Goal: Information Seeking & Learning: Check status

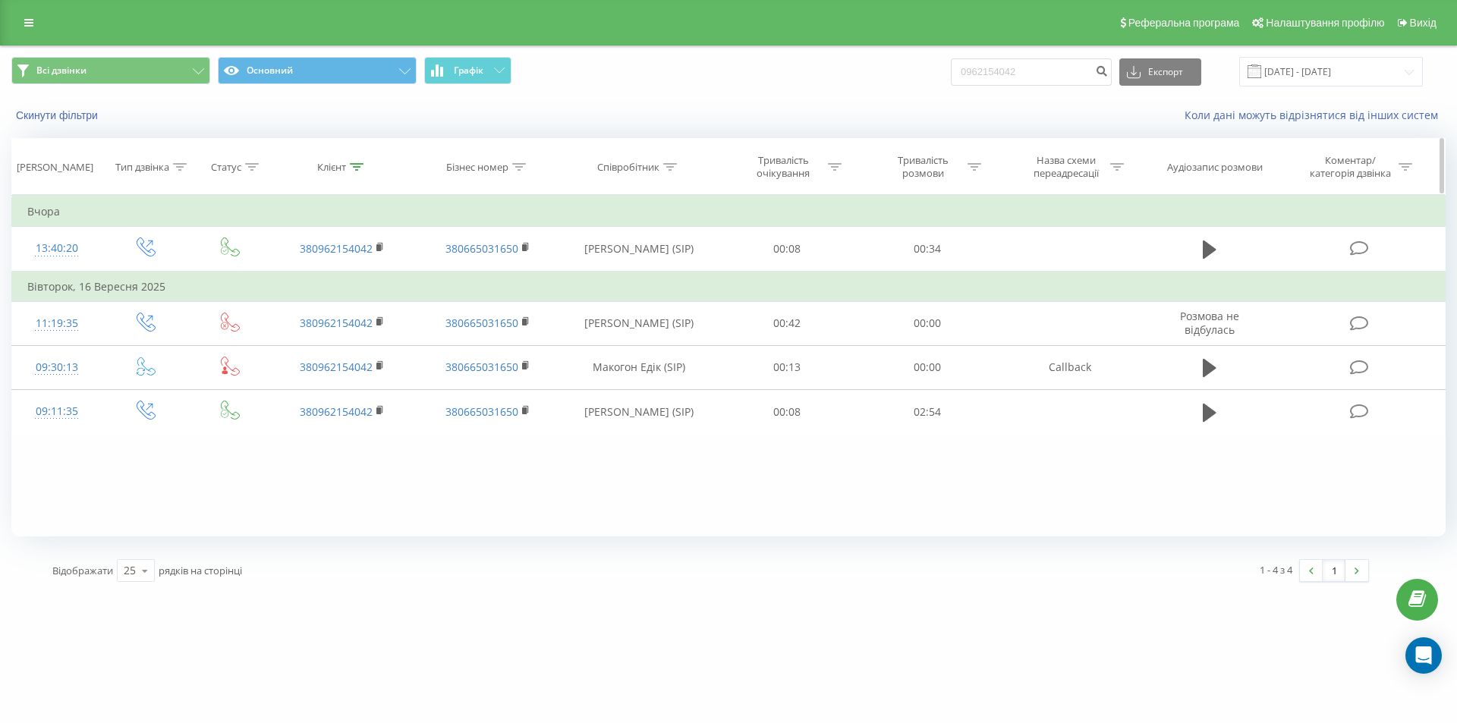
click at [352, 163] on icon at bounding box center [357, 167] width 14 height 8
drag, startPoint x: 341, startPoint y: 277, endPoint x: 240, endPoint y: 277, distance: 101.7
click at [207, 269] on table "Фільтрувати за умовою Дорівнює Введіть значення Скасувати OK Фільтрувати за умо…" at bounding box center [728, 314] width 1434 height 239
paste input "70668578"
type input "0970668578"
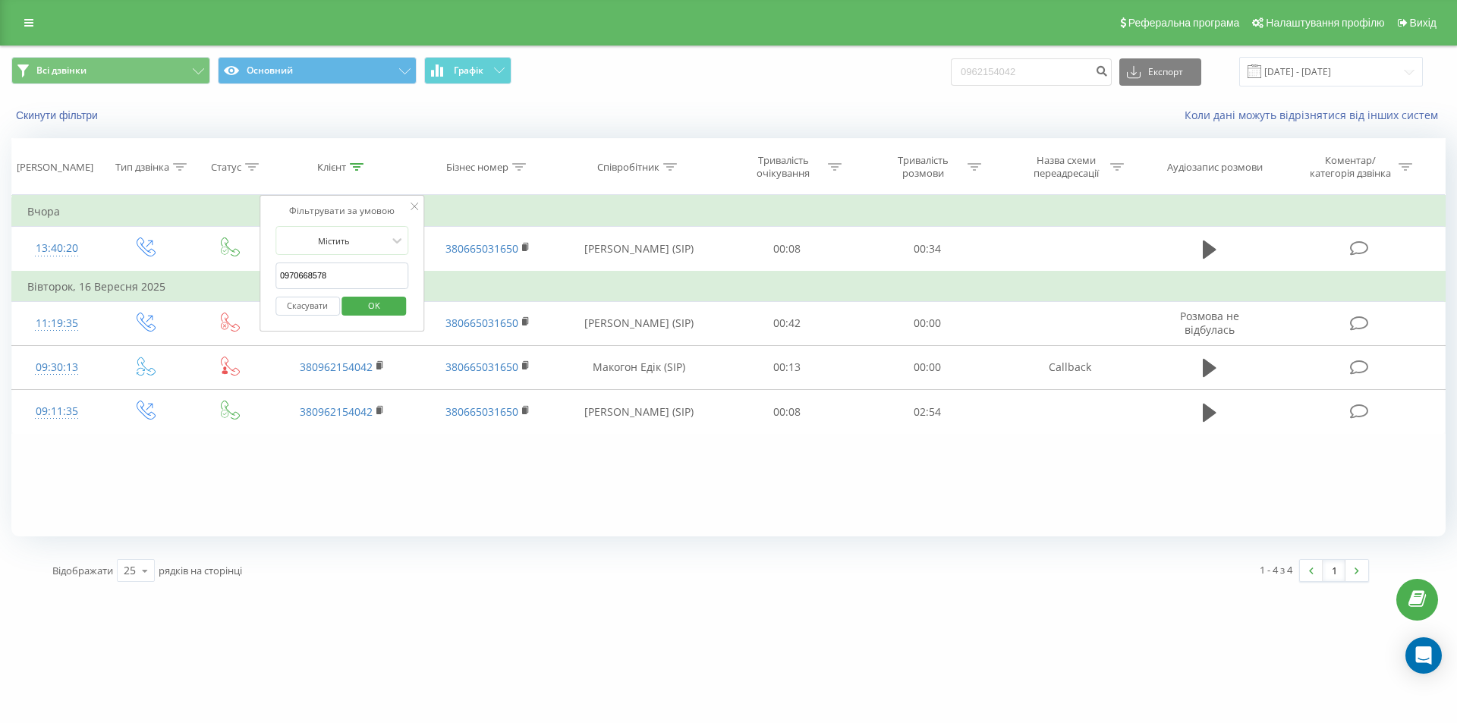
click at [394, 300] on button "OK" at bounding box center [374, 306] width 64 height 19
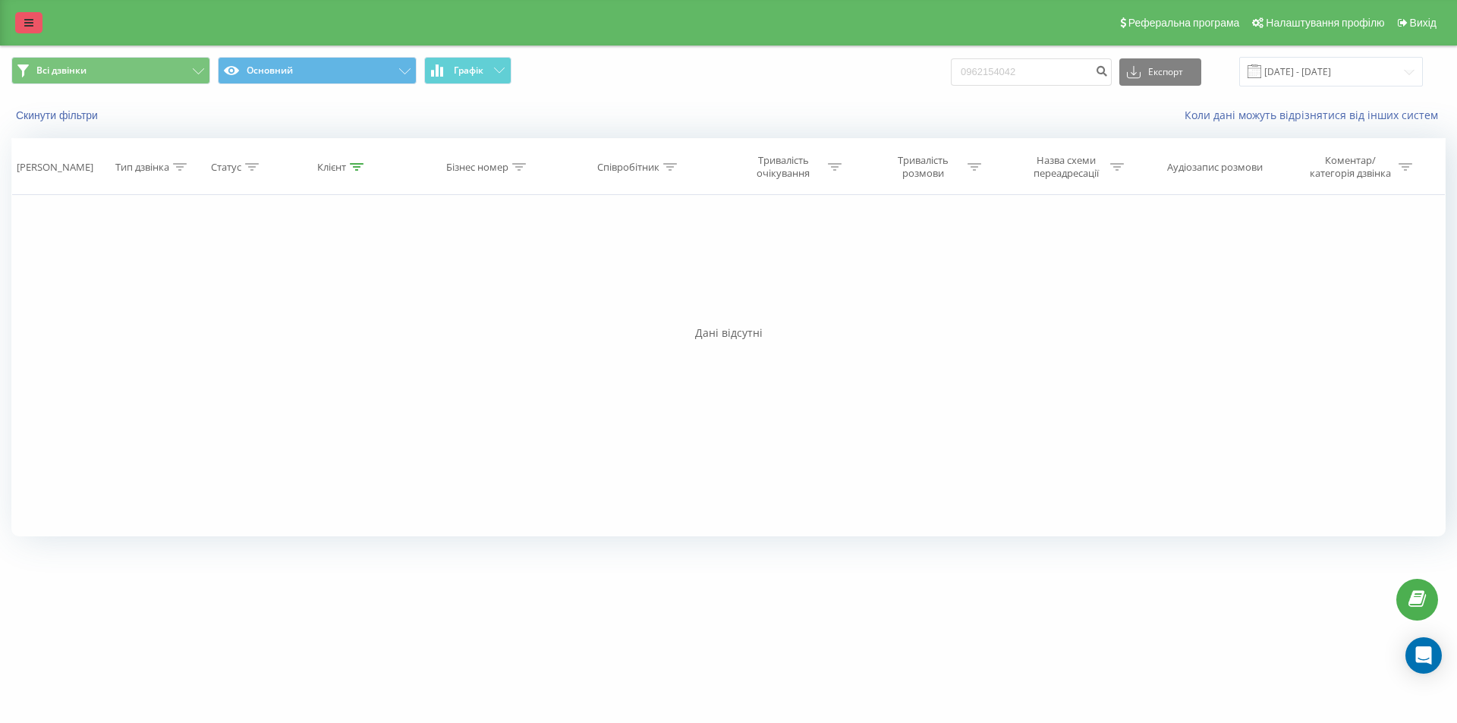
click at [33, 23] on icon at bounding box center [28, 22] width 9 height 11
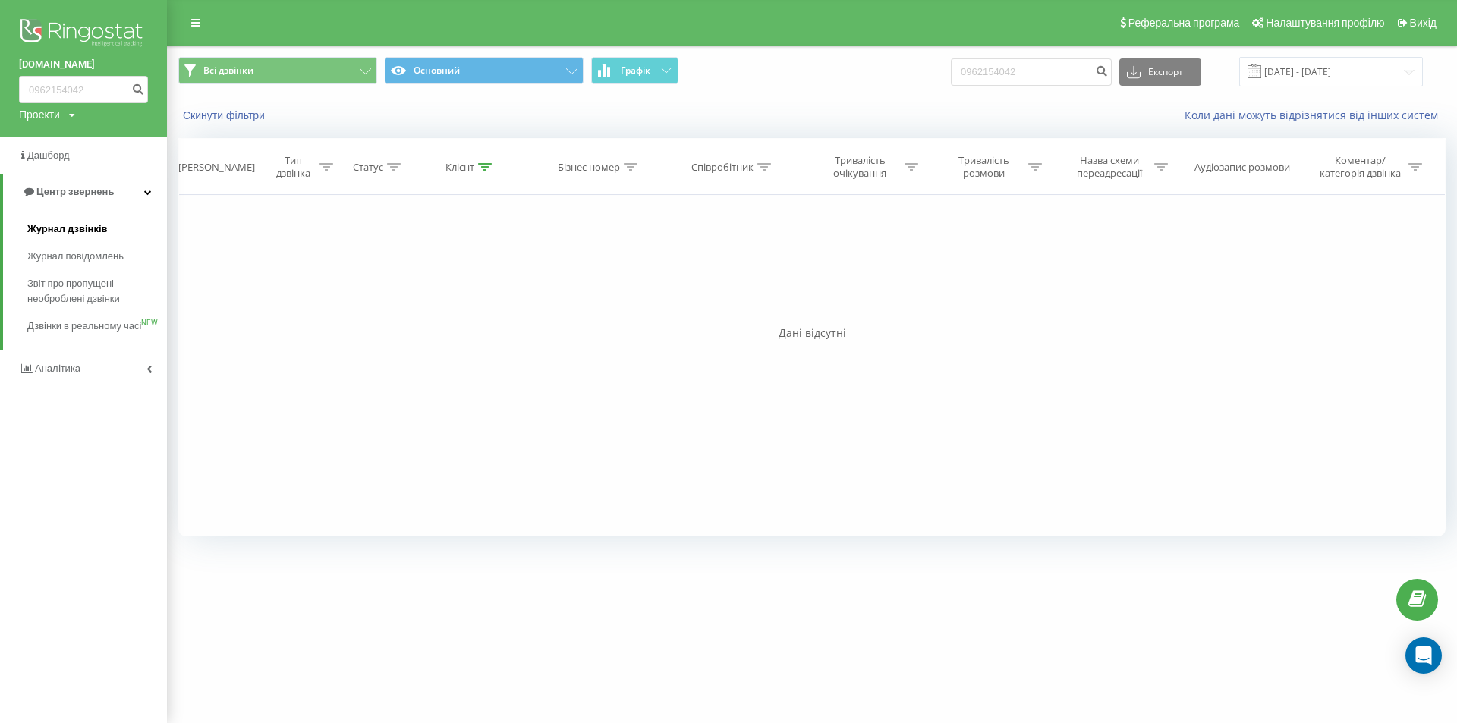
click at [100, 226] on span "Журнал дзвінків" at bounding box center [67, 229] width 80 height 15
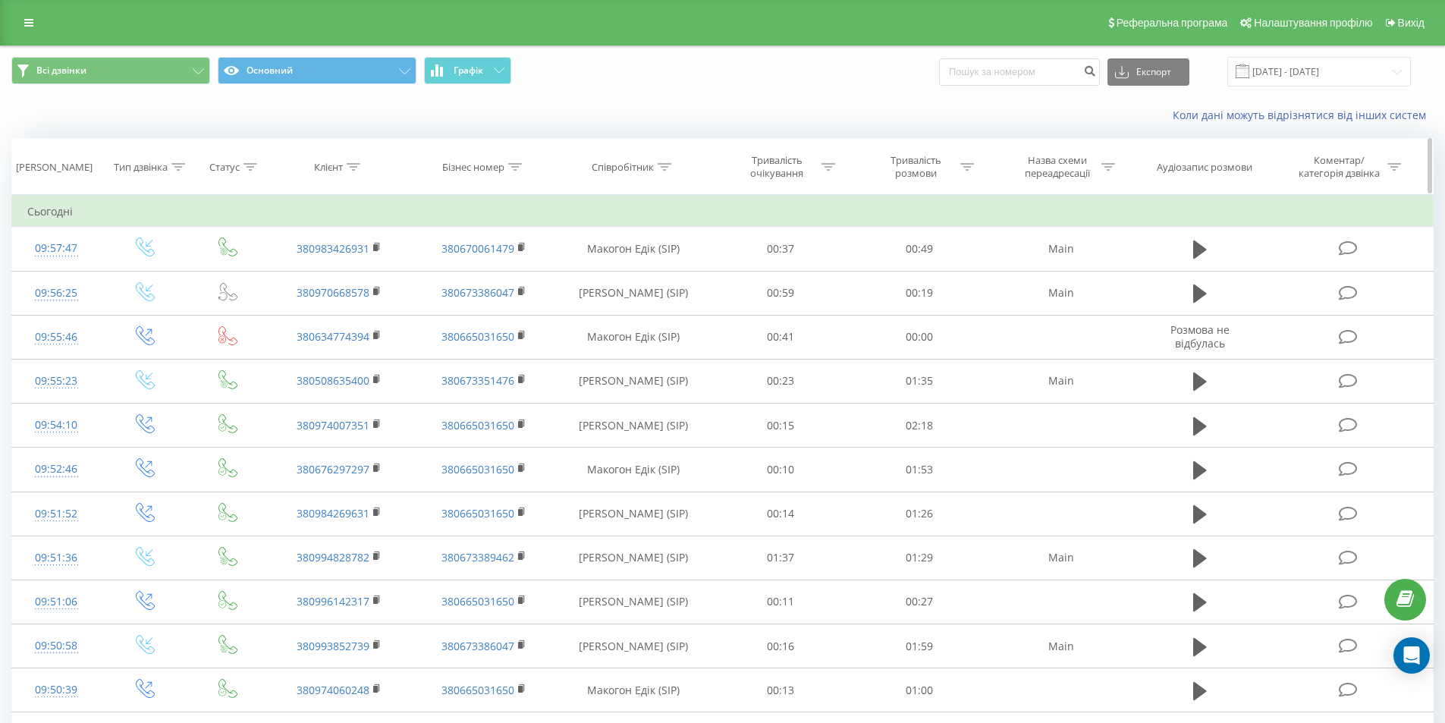
drag, startPoint x: 360, startPoint y: 160, endPoint x: 355, endPoint y: 176, distance: 16.6
click at [360, 161] on div at bounding box center [354, 167] width 14 height 13
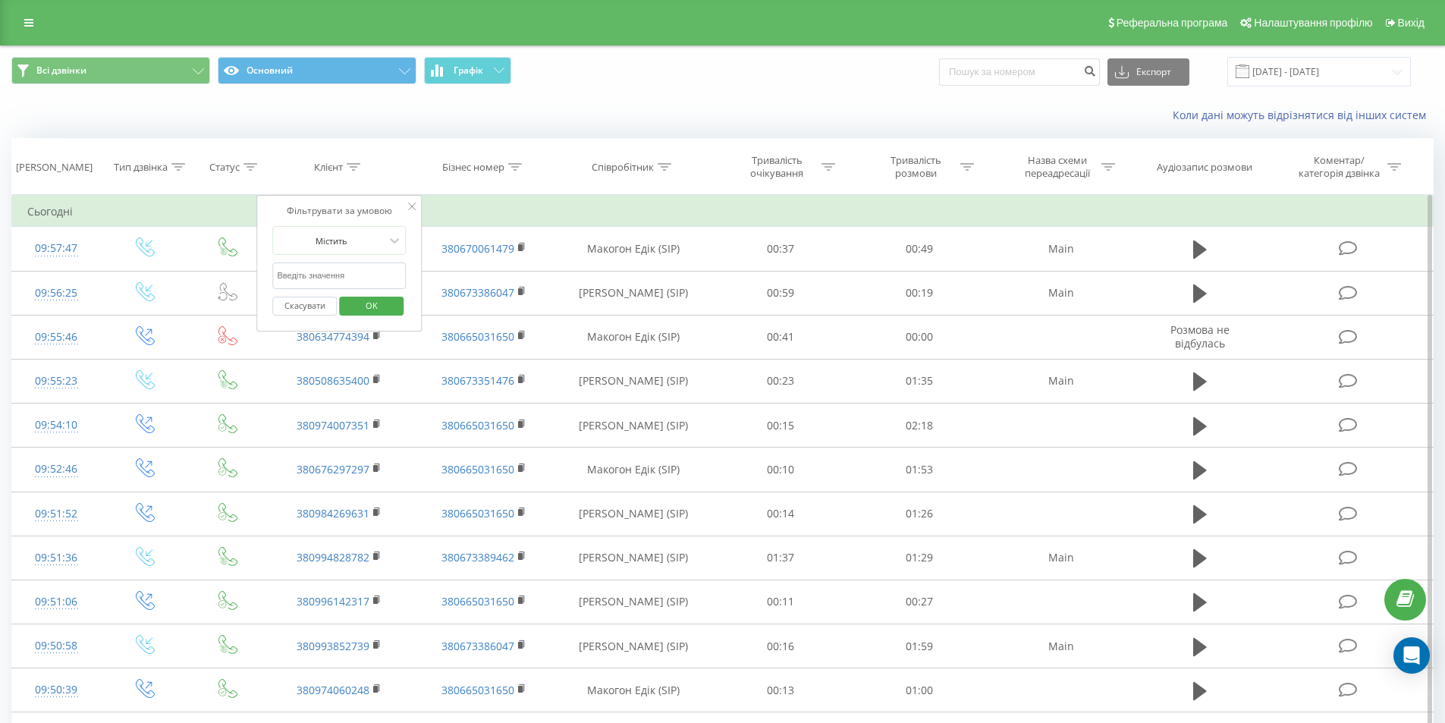
click at [344, 271] on input "text" at bounding box center [340, 275] width 134 height 27
paste input "0970668578"
type input "0970668578"
click at [370, 303] on span "OK" at bounding box center [371, 306] width 42 height 24
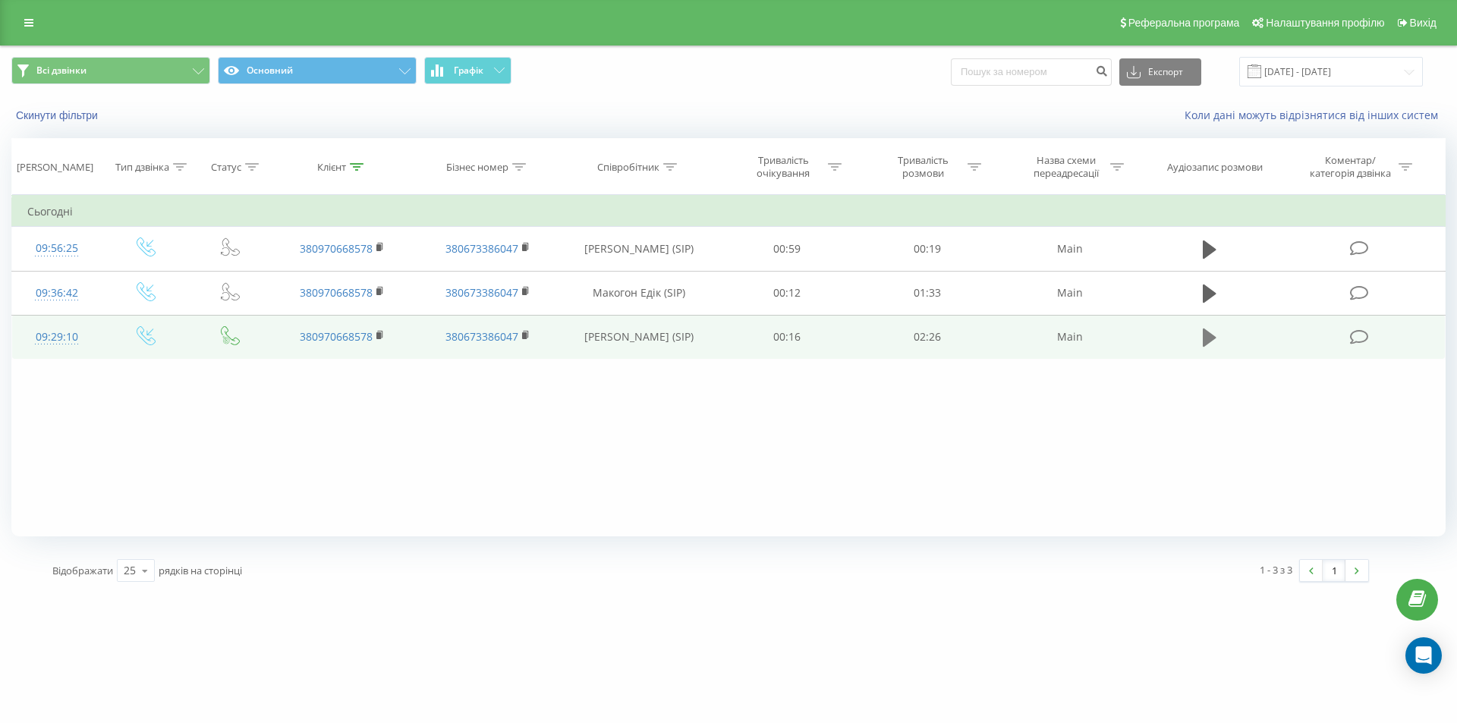
click at [1208, 339] on icon at bounding box center [1209, 337] width 14 height 18
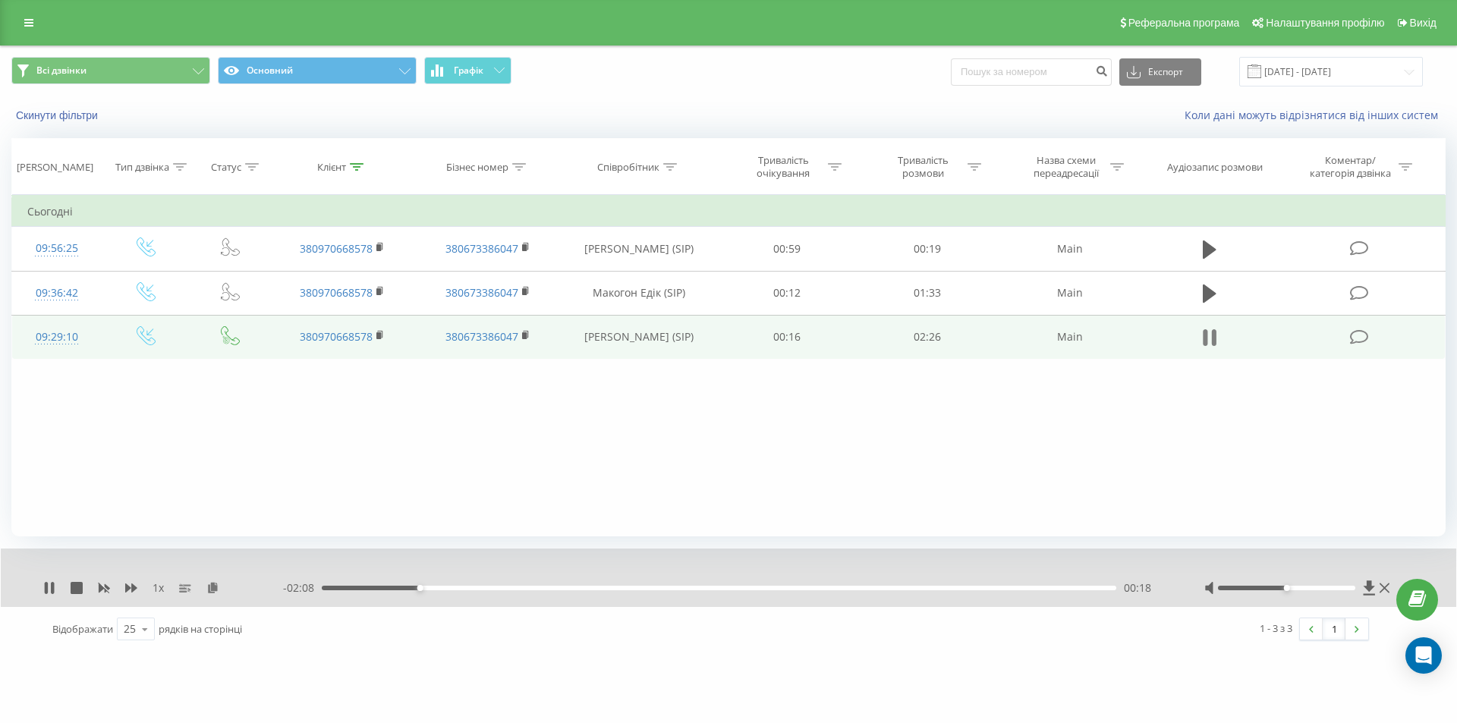
click at [1203, 333] on icon at bounding box center [1204, 337] width 5 height 17
